Goal: Information Seeking & Learning: Compare options

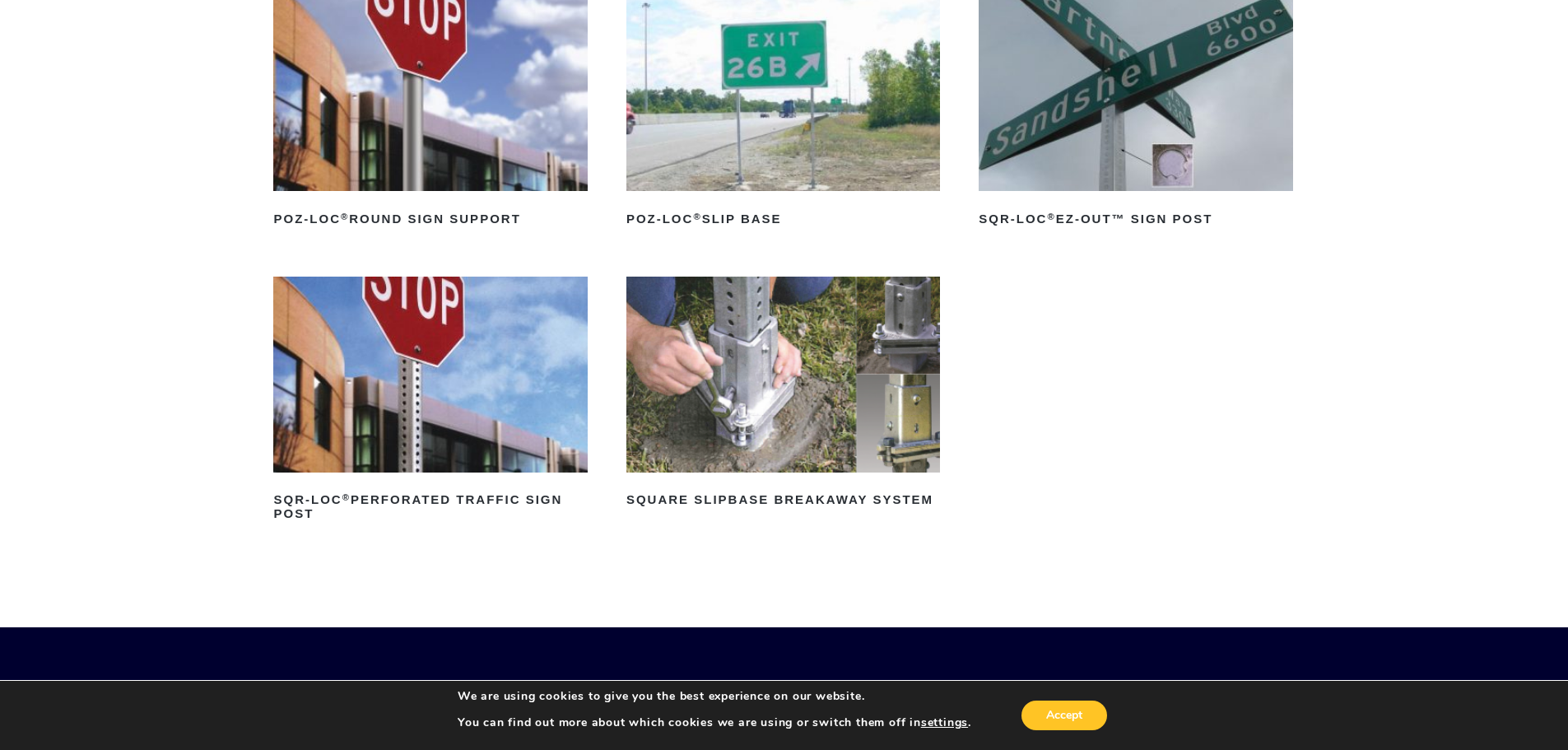
scroll to position [247, 0]
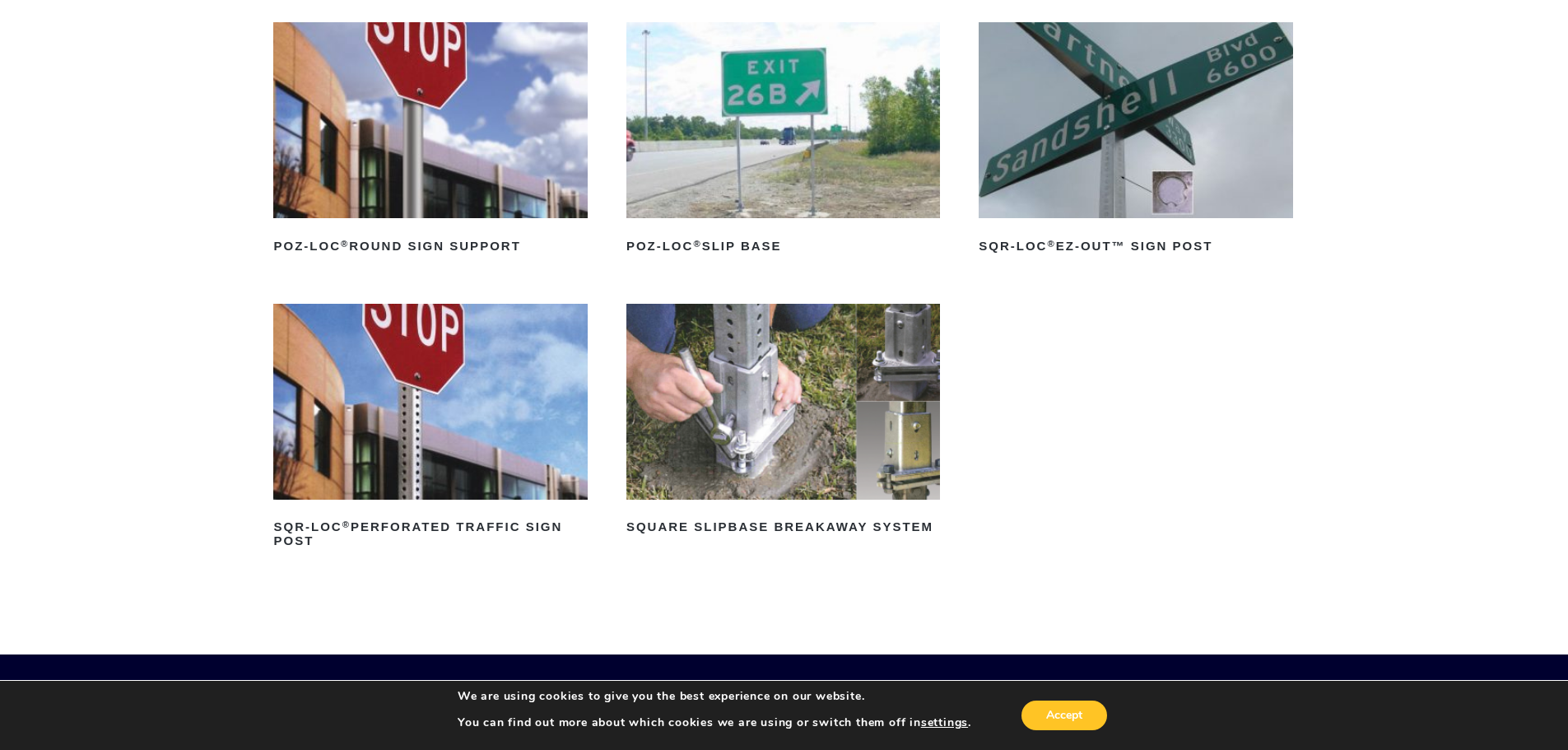
click at [448, 317] on link "SQR-LOC ® Perforated Traffic Sign Post" at bounding box center [430, 429] width 314 height 251
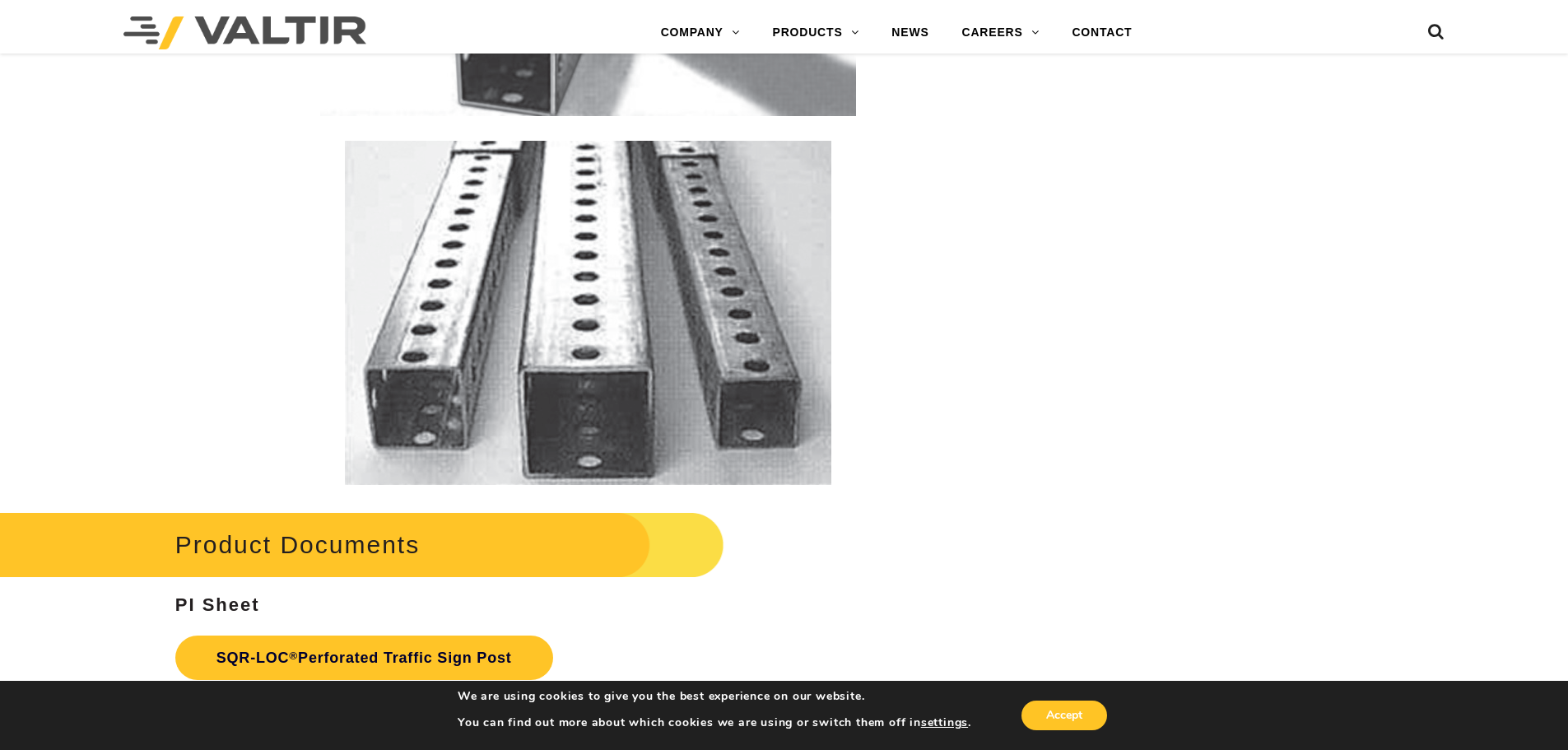
scroll to position [2386, 0]
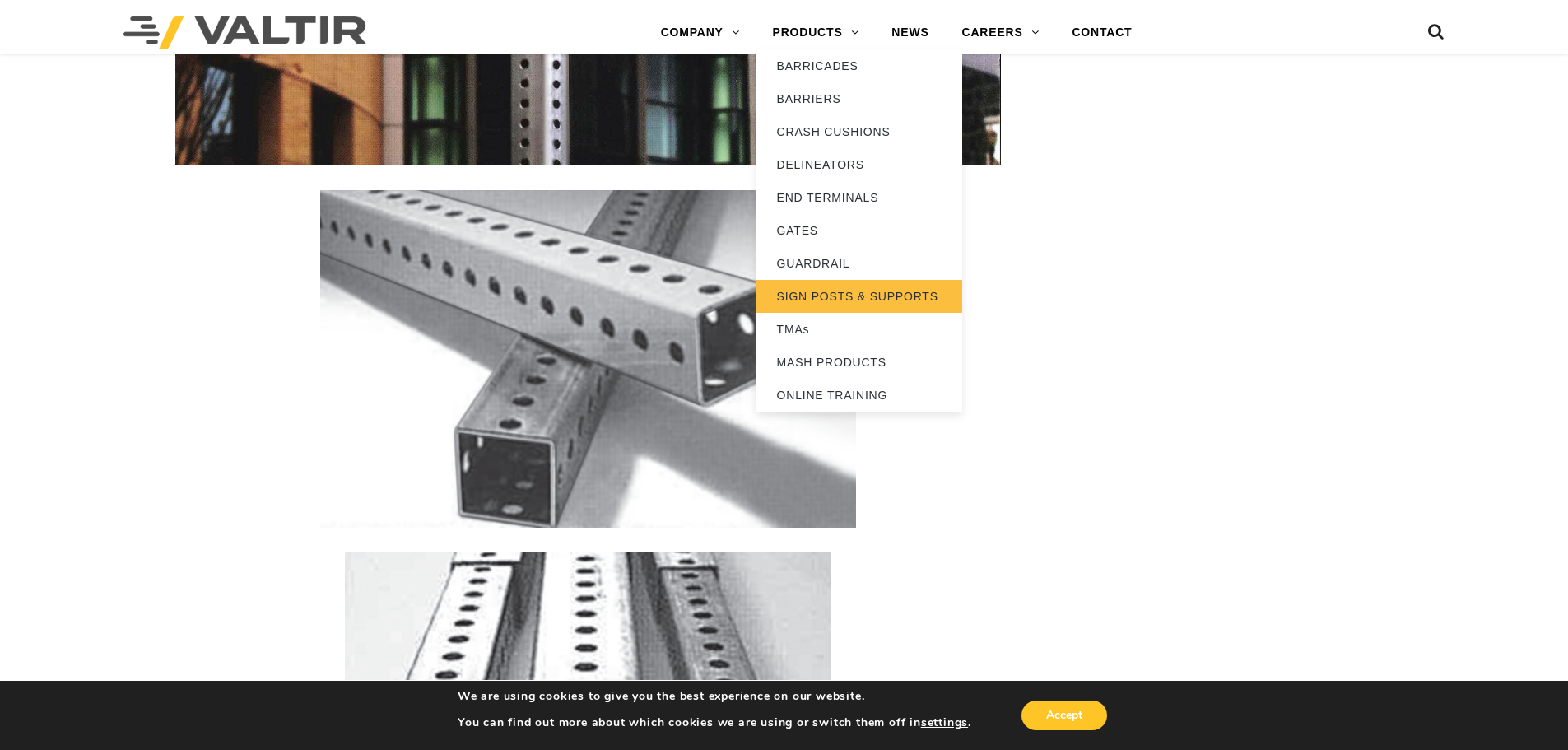
click at [887, 298] on link "SIGN POSTS & SUPPORTS" at bounding box center [860, 296] width 206 height 33
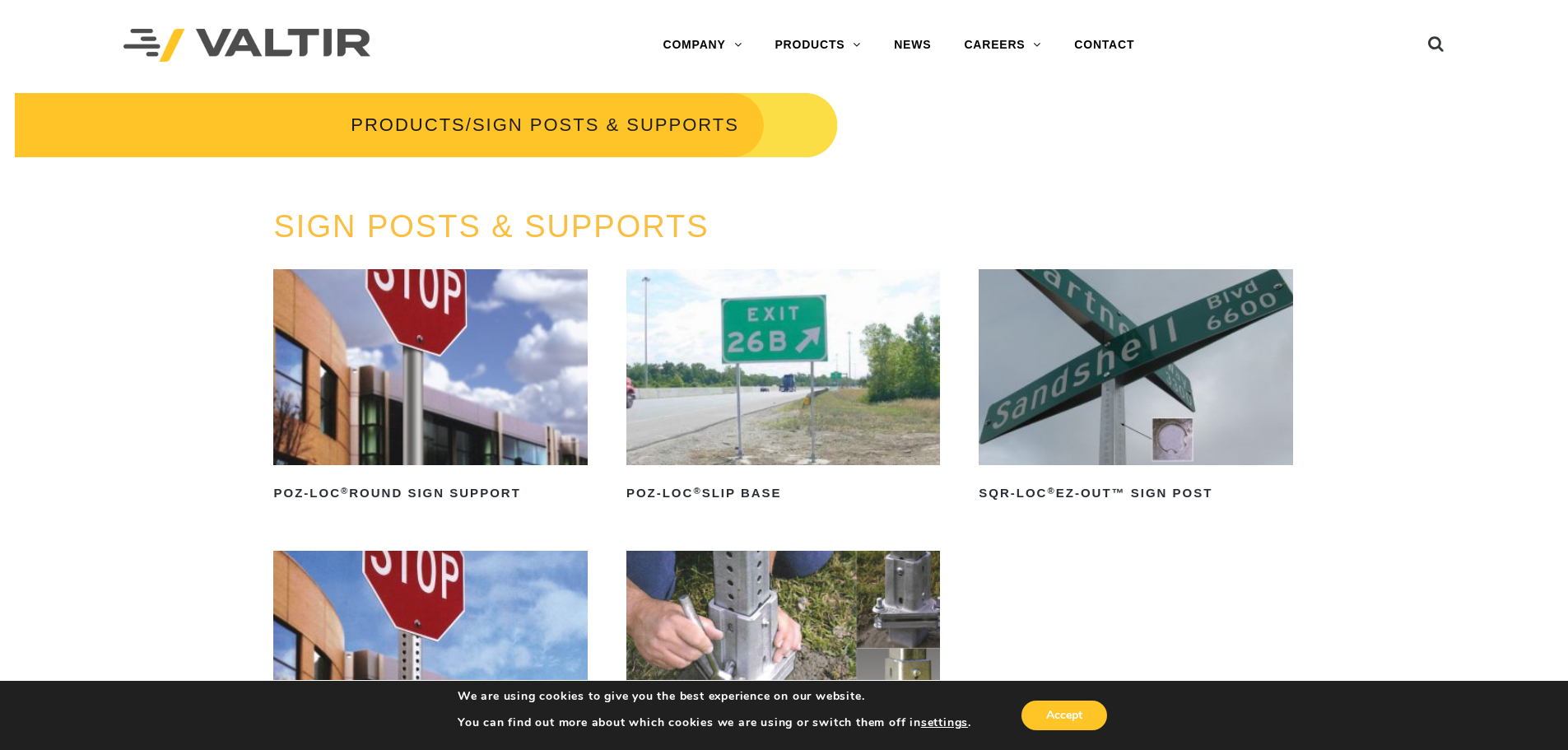
click at [1161, 408] on img at bounding box center [1136, 367] width 314 height 196
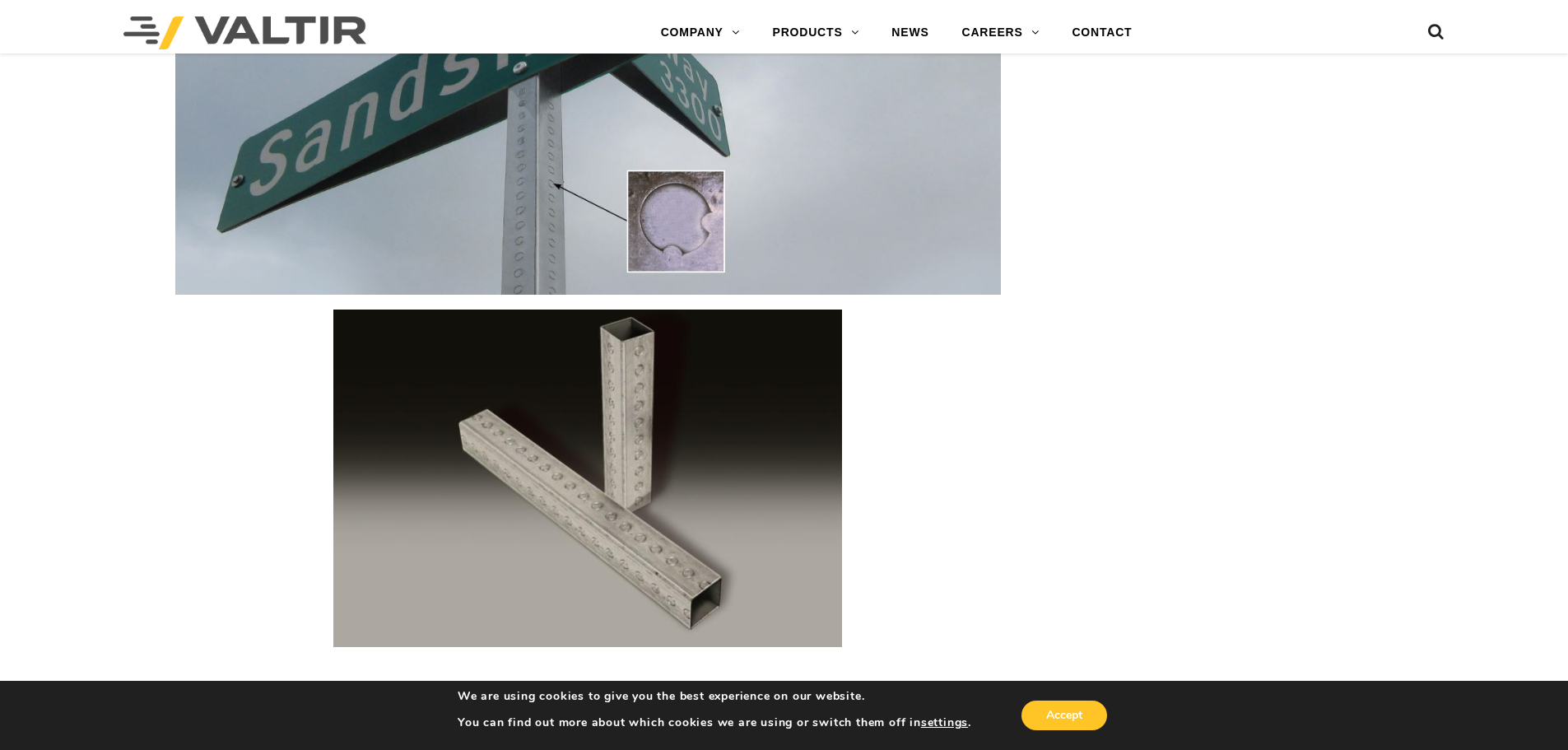
scroll to position [2058, 0]
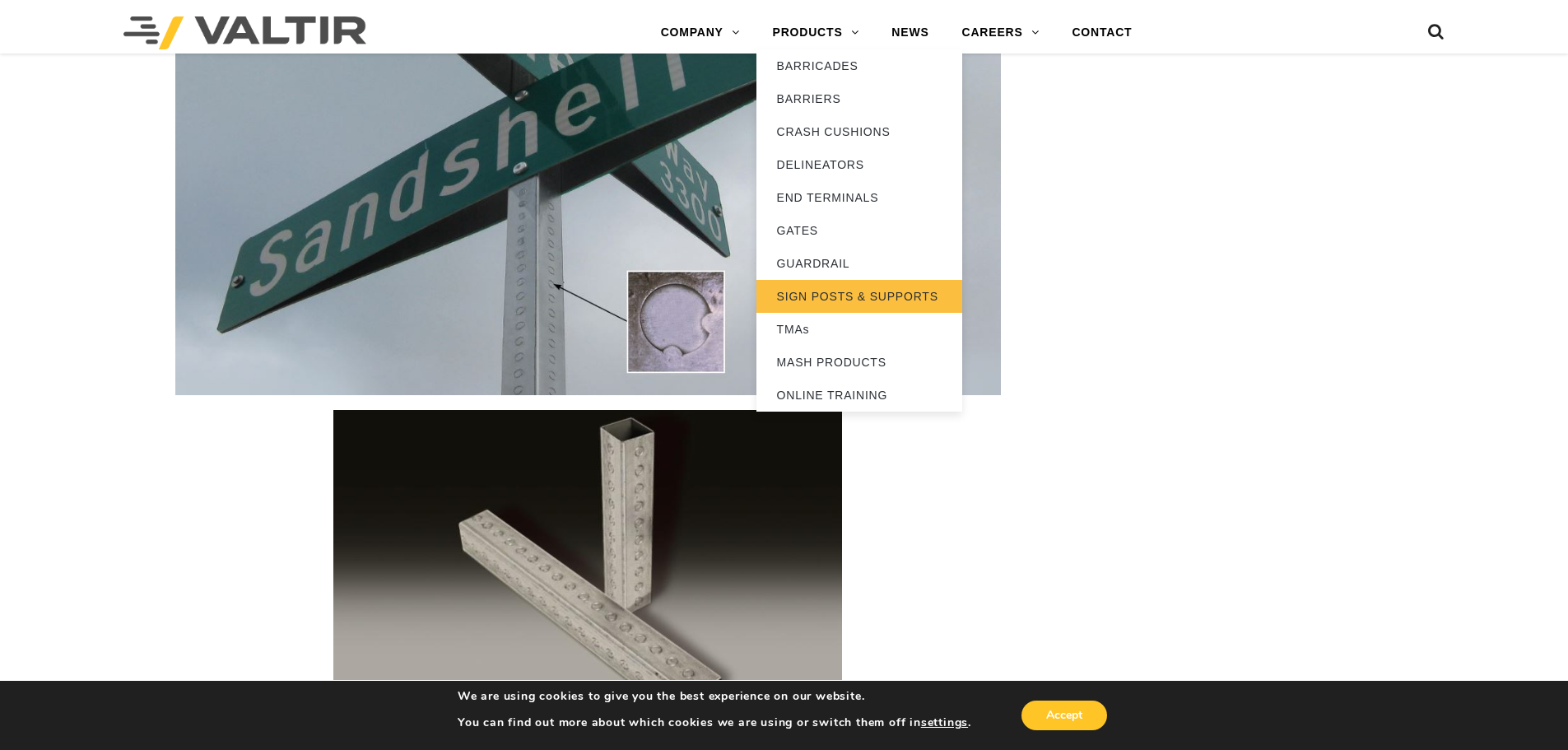
click at [864, 299] on link "SIGN POSTS & SUPPORTS" at bounding box center [860, 296] width 206 height 33
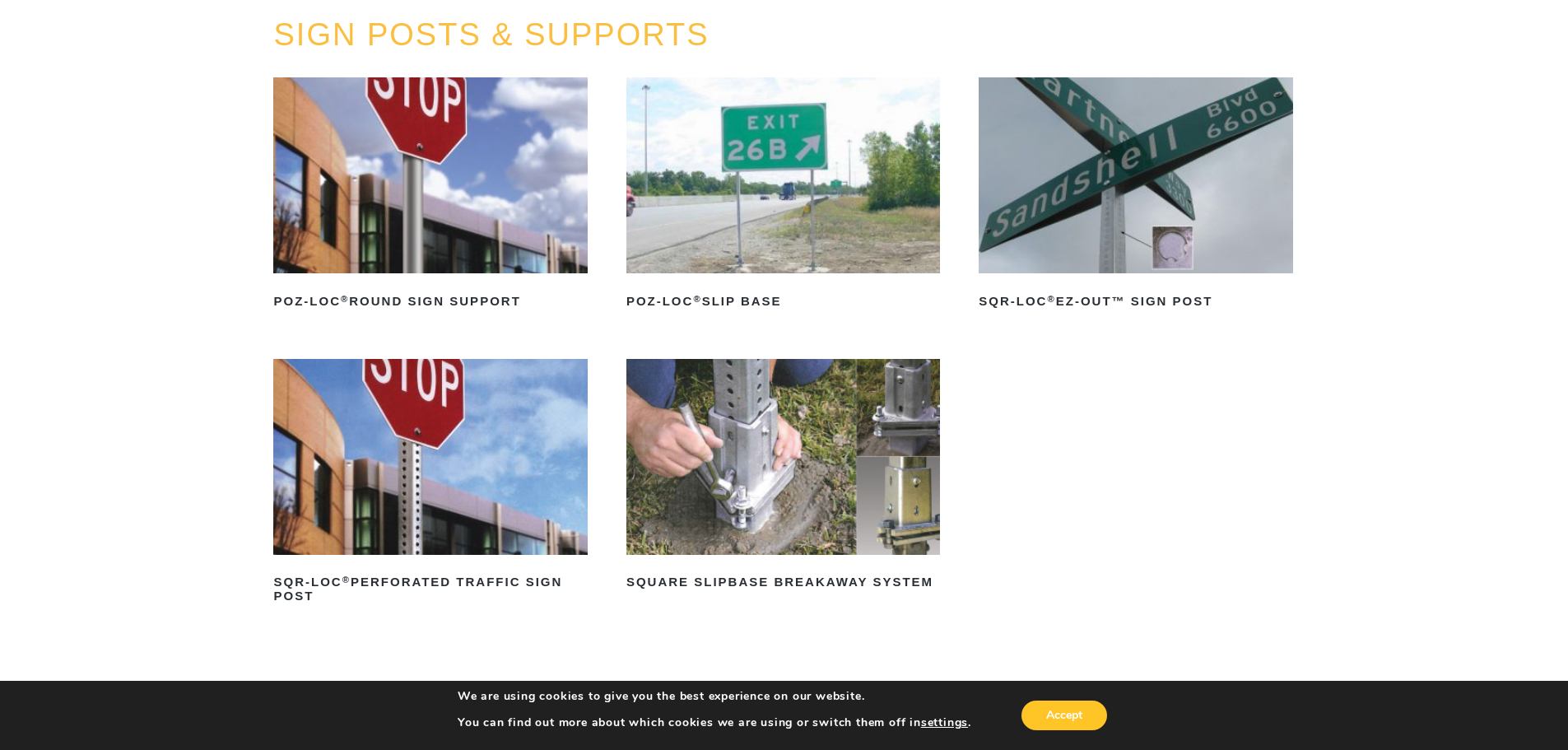
scroll to position [82, 0]
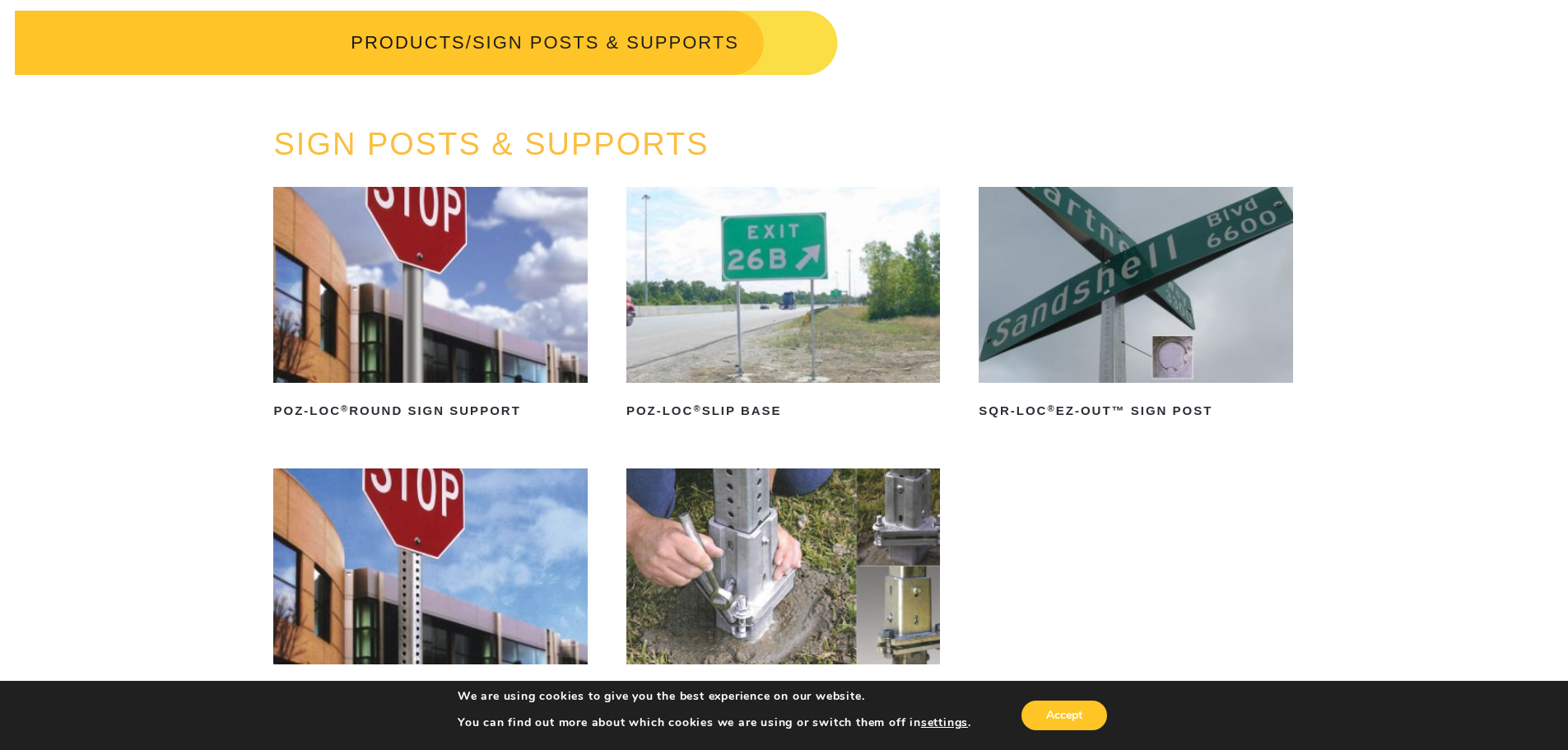
click at [1133, 334] on img at bounding box center [1136, 285] width 314 height 196
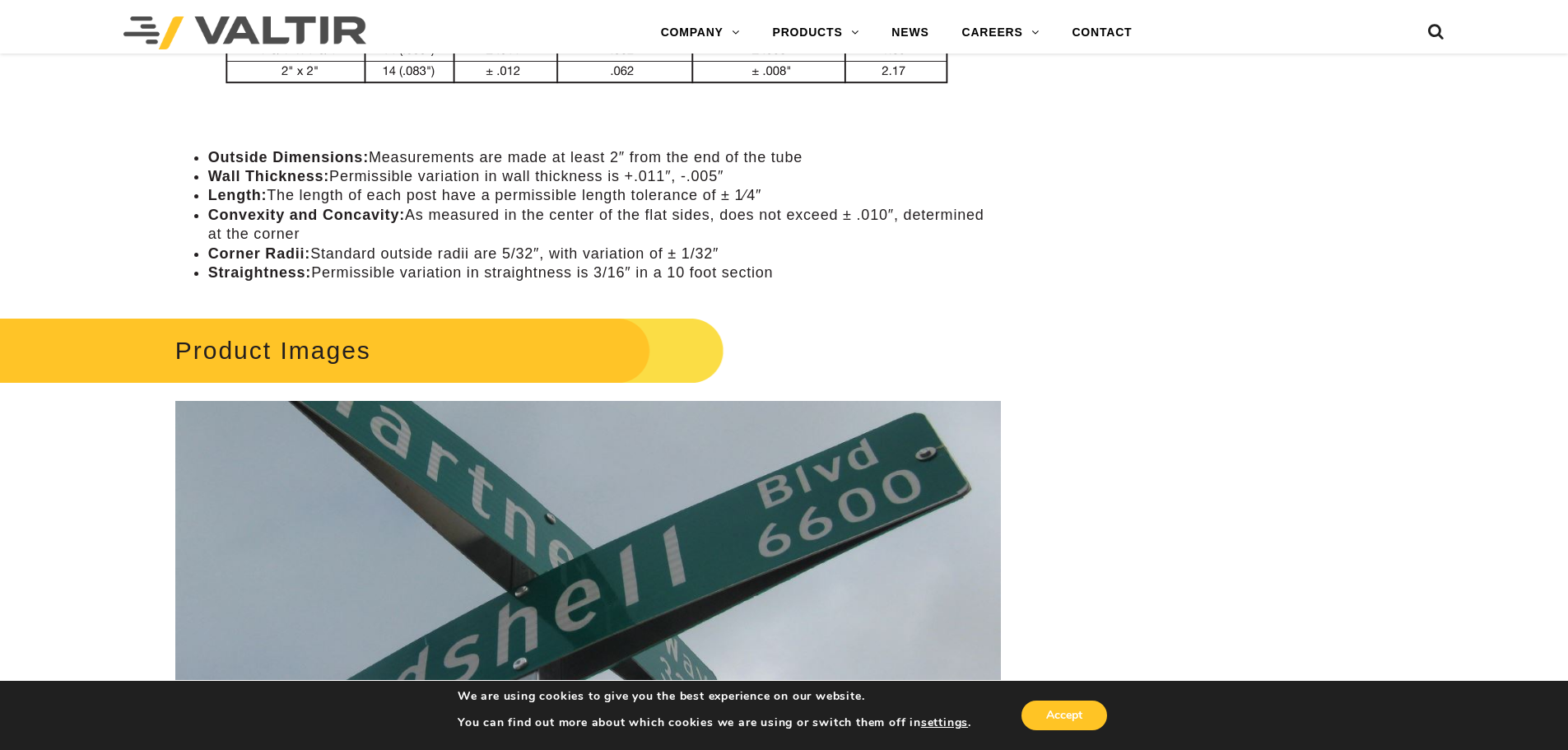
scroll to position [1728, 0]
